Goal: Transaction & Acquisition: Book appointment/travel/reservation

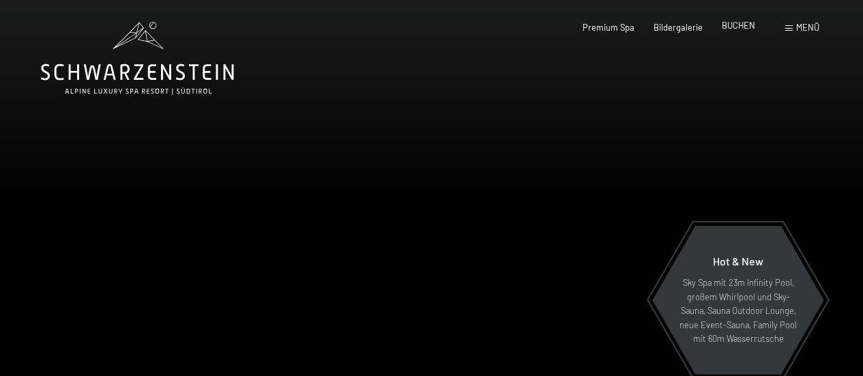
click at [729, 31] on div "BUCHEN" at bounding box center [738, 26] width 33 height 12
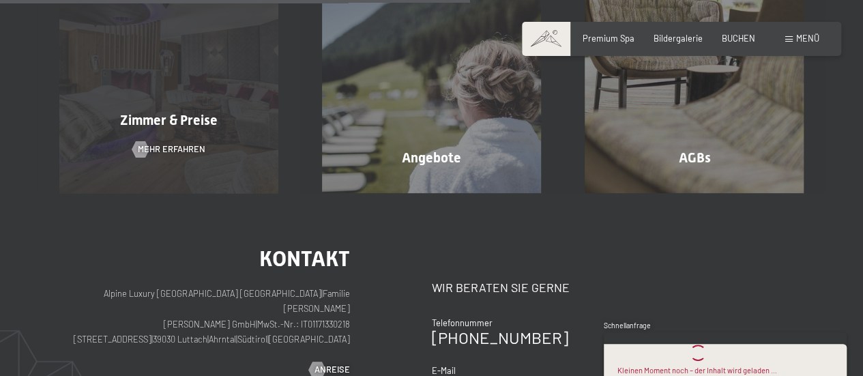
click at [164, 119] on span "Zimmer & Preise" at bounding box center [169, 120] width 98 height 16
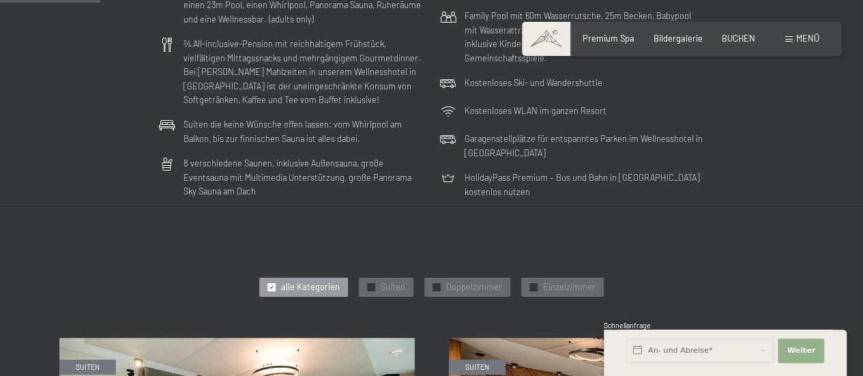
scroll to position [409, 0]
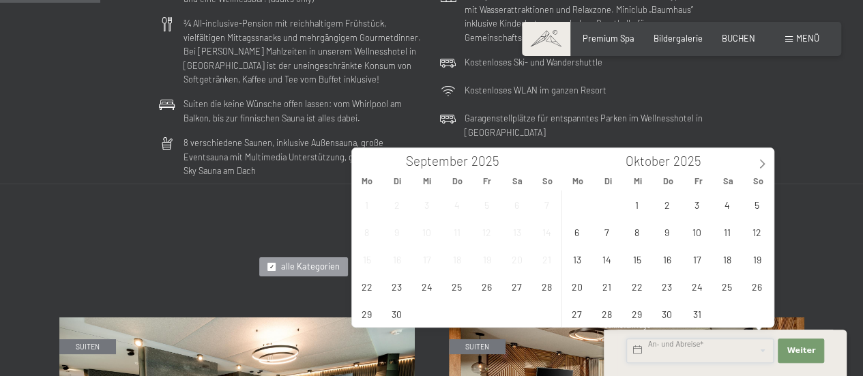
click at [711, 350] on input "text" at bounding box center [699, 350] width 147 height 25
click at [671, 315] on span "30" at bounding box center [666, 313] width 27 height 27
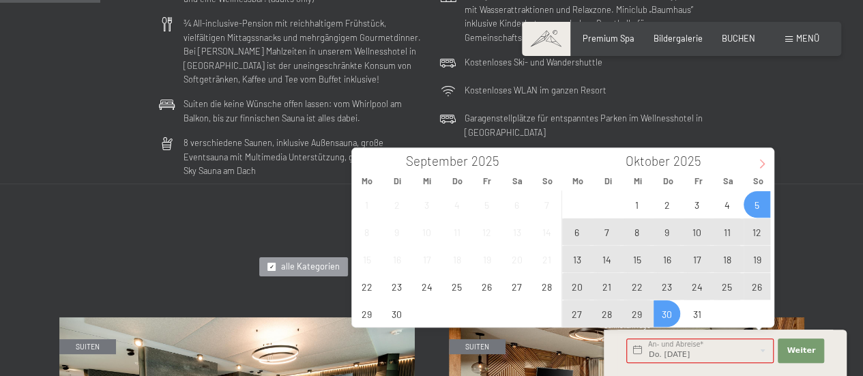
click at [759, 160] on icon at bounding box center [762, 164] width 10 height 10
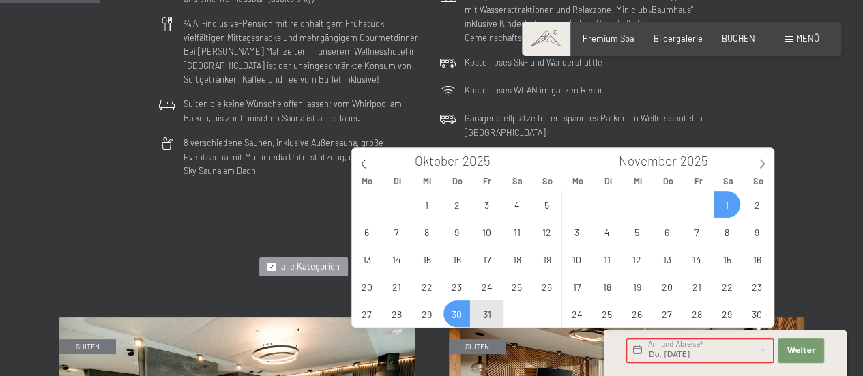
click at [724, 204] on span "1" at bounding box center [727, 204] width 27 height 27
type input "Do. [DATE] - [DATE]"
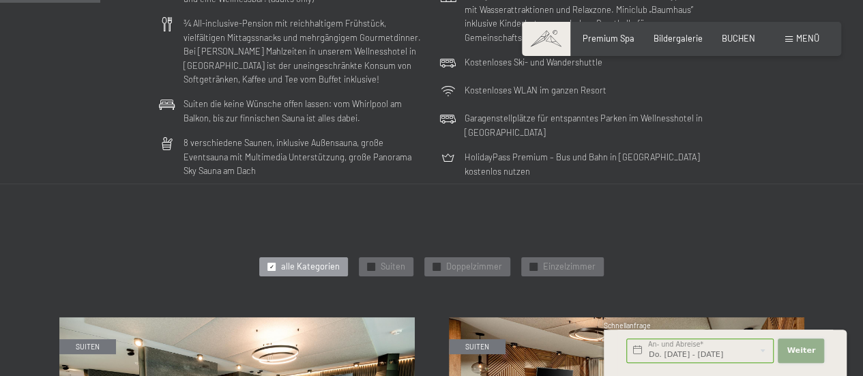
scroll to position [0, 0]
click at [809, 349] on span "Weiter" at bounding box center [800, 350] width 29 height 11
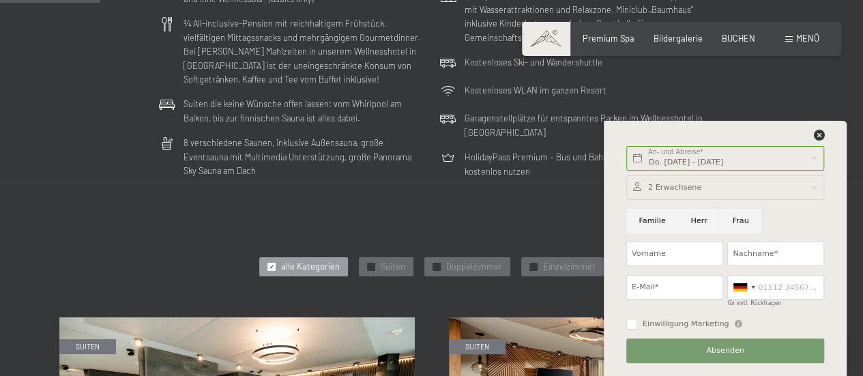
click at [819, 129] on div "Do. [DATE] - [DATE] An- und Abreise* 2 Nächte Weiter Adressfelder ausblenden 2 …" at bounding box center [725, 248] width 216 height 255
drag, startPoint x: 819, startPoint y: 130, endPoint x: 817, endPoint y: 138, distance: 8.3
click at [817, 136] on icon at bounding box center [818, 135] width 11 height 11
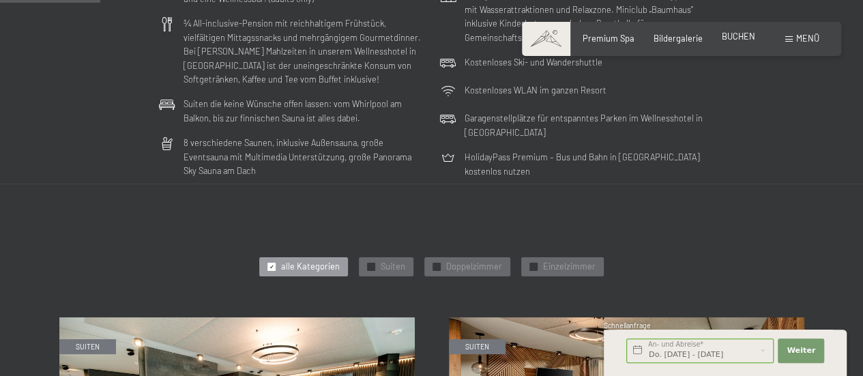
click at [737, 41] on span "BUCHEN" at bounding box center [738, 36] width 33 height 11
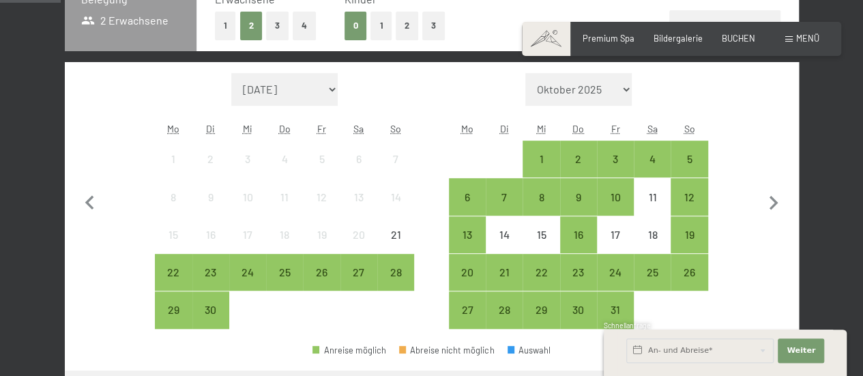
scroll to position [341, 0]
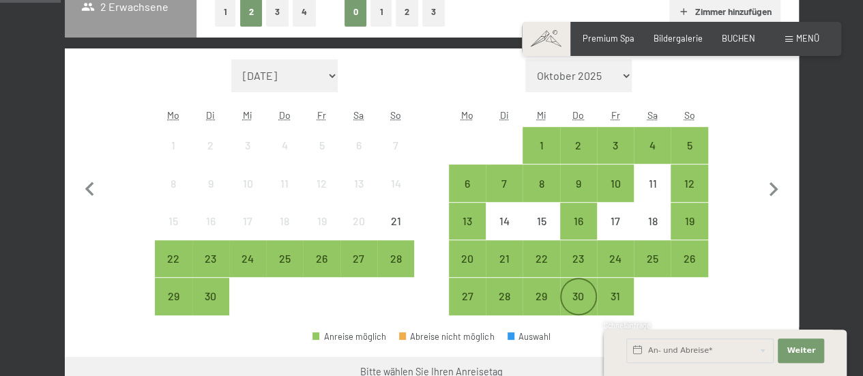
click at [589, 301] on div "30" at bounding box center [578, 308] width 34 height 34
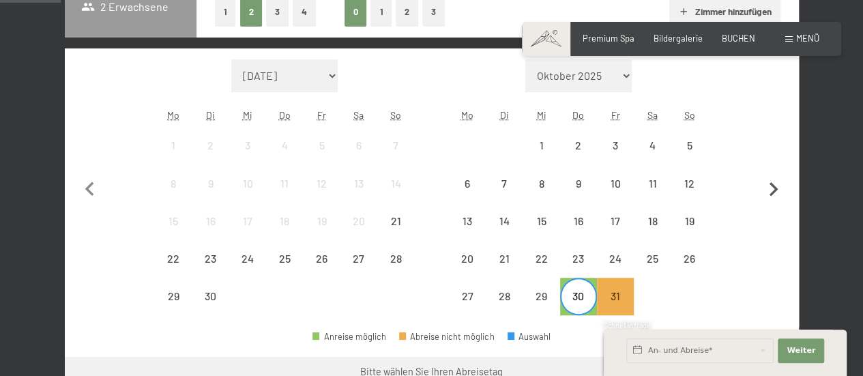
click at [775, 189] on icon "button" at bounding box center [773, 189] width 9 height 14
select select "2025-10-01"
select select "2025-11-01"
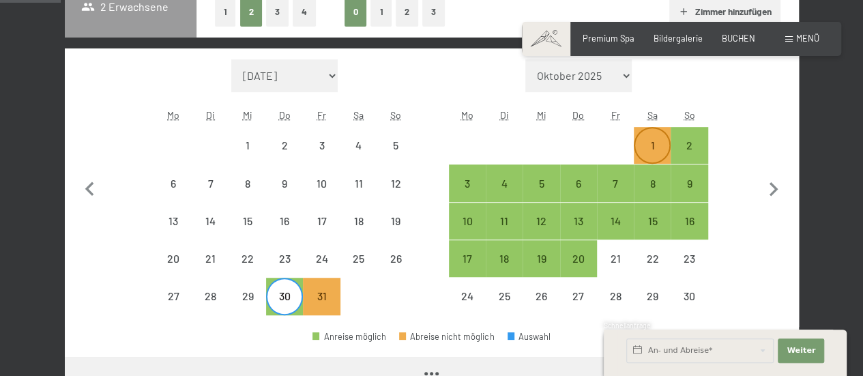
click at [657, 145] on div "1" at bounding box center [652, 157] width 34 height 34
select select "2025-10-01"
select select "2025-11-01"
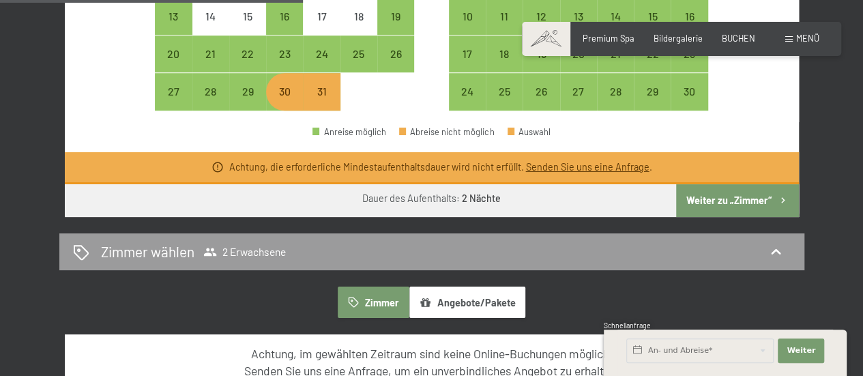
click at [731, 194] on button "Weiter zu „Zimmer“" at bounding box center [737, 200] width 122 height 33
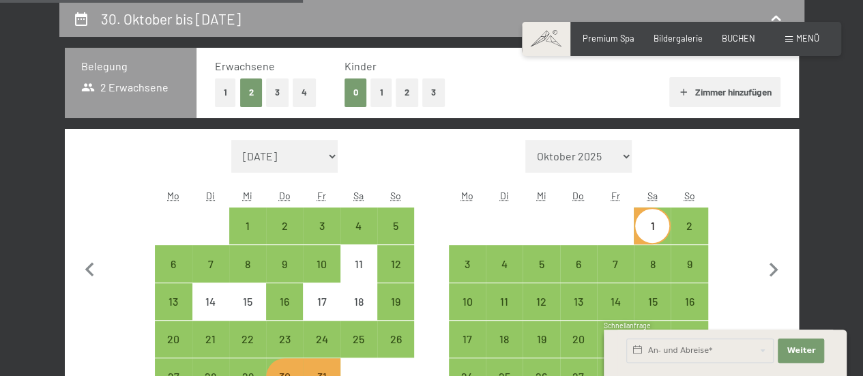
select select "2025-10-01"
select select "2025-11-01"
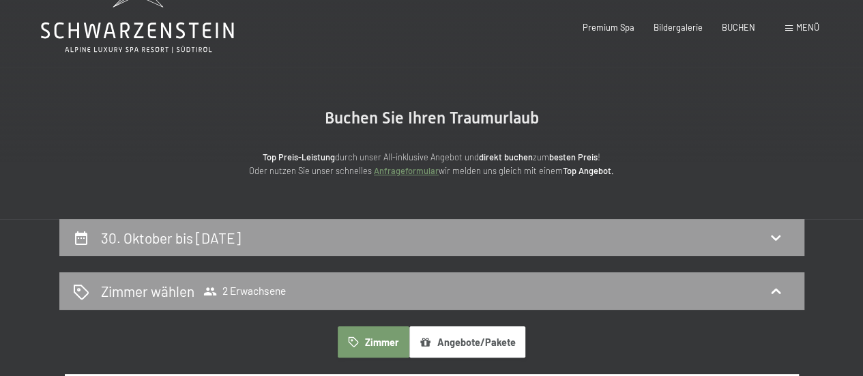
scroll to position [0, 0]
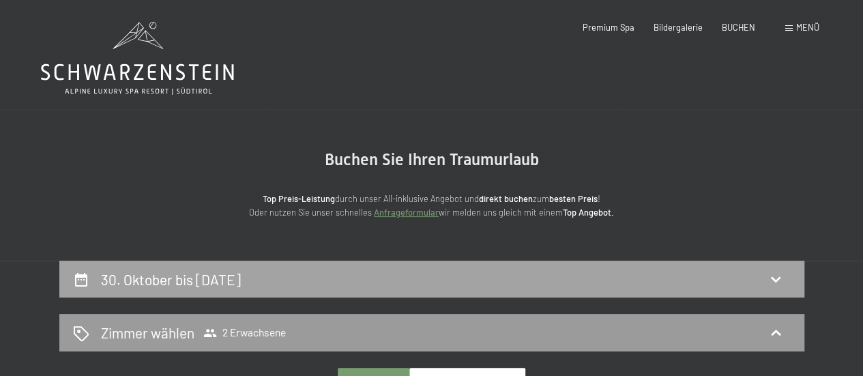
click at [424, 268] on div "30. Oktober bis 1. November 2025" at bounding box center [431, 280] width 745 height 38
select select "2025-10-01"
select select "2025-11-01"
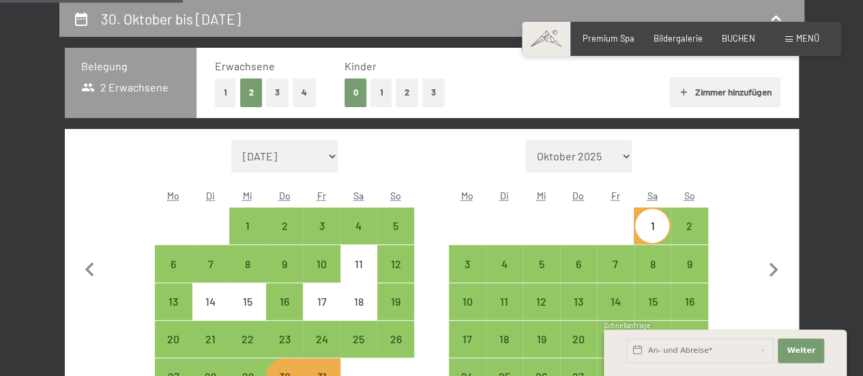
scroll to position [329, 0]
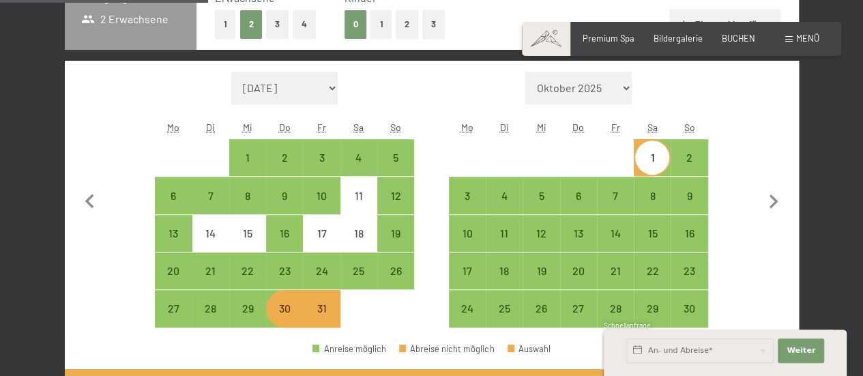
click at [280, 312] on div "30" at bounding box center [284, 320] width 34 height 34
select select "2025-10-01"
select select "2025-11-01"
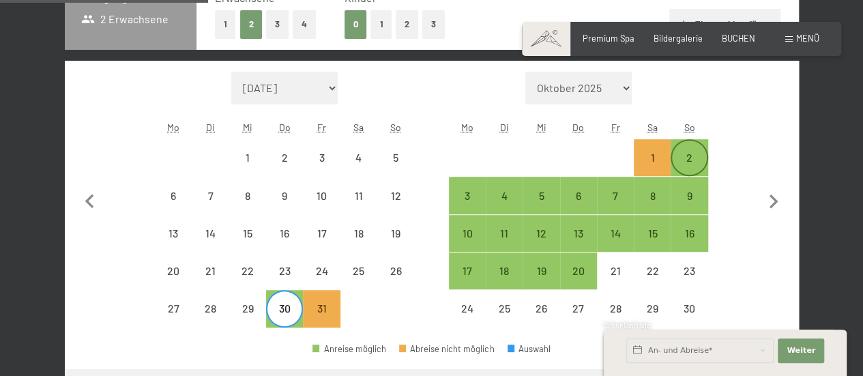
click at [692, 157] on div "2" at bounding box center [689, 169] width 34 height 34
select select "2025-10-01"
select select "2025-11-01"
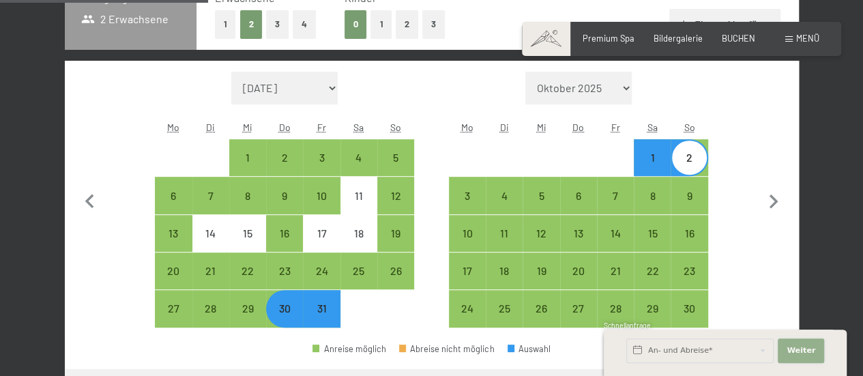
click at [807, 347] on span "Weiter" at bounding box center [800, 350] width 29 height 11
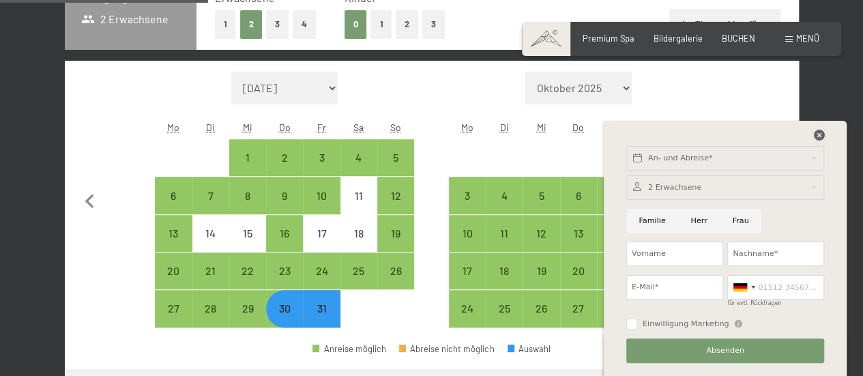
click at [816, 130] on icon at bounding box center [818, 135] width 11 height 11
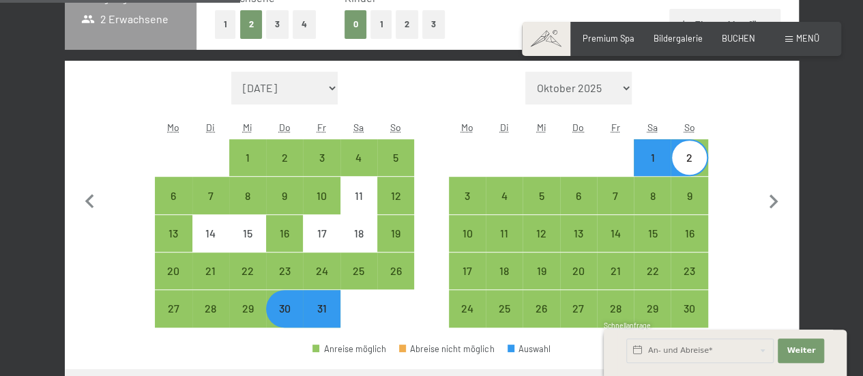
scroll to position [465, 0]
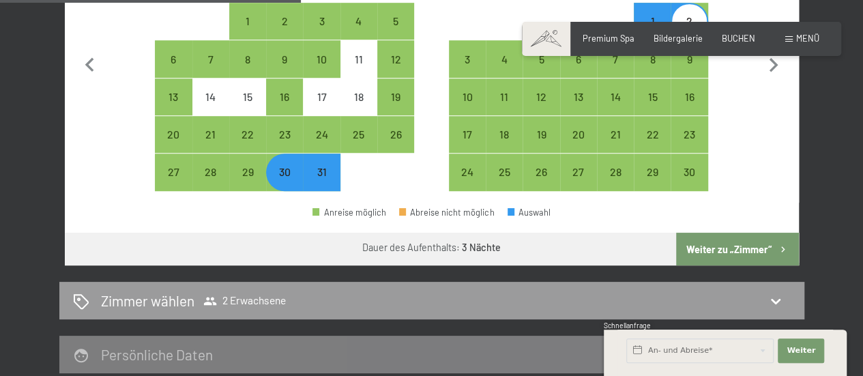
click at [734, 245] on button "Weiter zu „Zimmer“" at bounding box center [737, 249] width 122 height 33
select select "2025-10-01"
select select "2025-11-01"
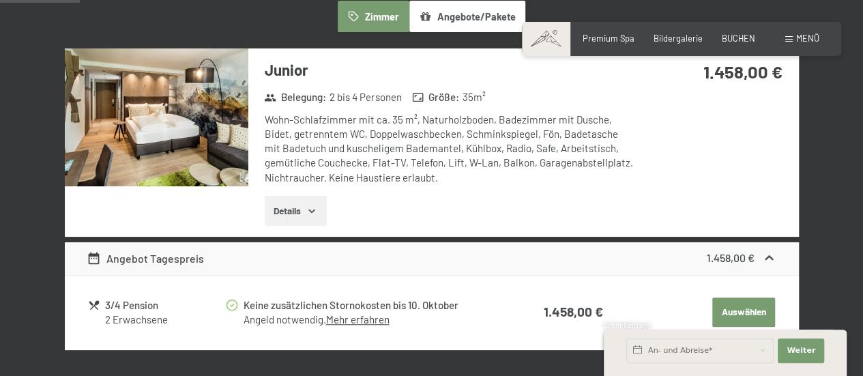
scroll to position [397, 0]
